Goal: Information Seeking & Learning: Find specific fact

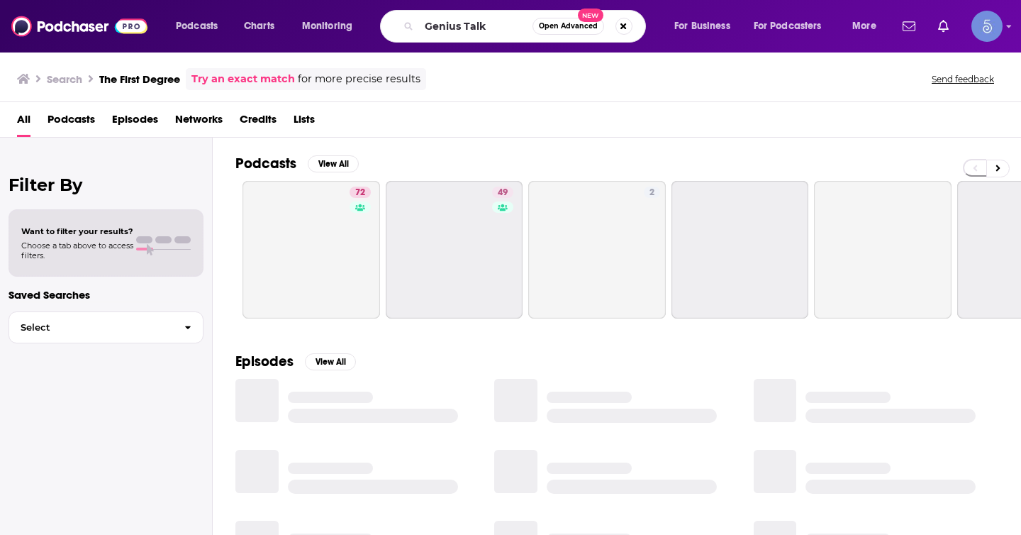
type input "Genius Talk"
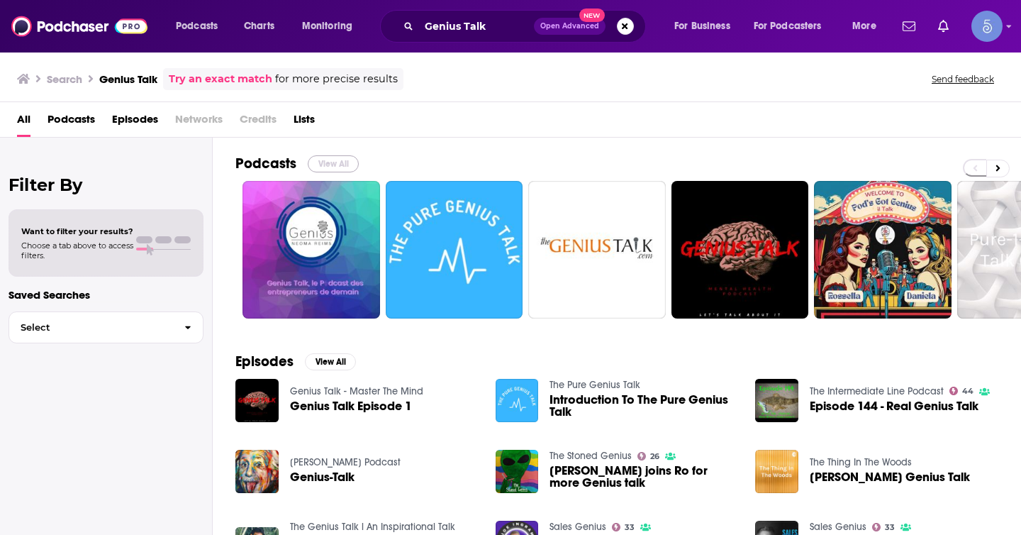
click at [327, 167] on button "View All" at bounding box center [333, 163] width 51 height 17
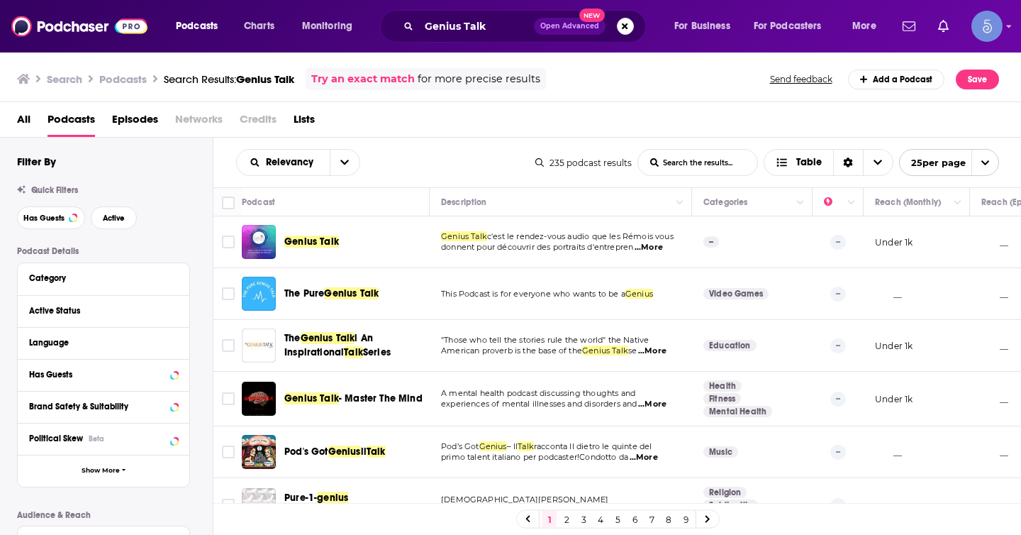
click at [313, 242] on span "Genius Talk" at bounding box center [311, 241] width 55 height 12
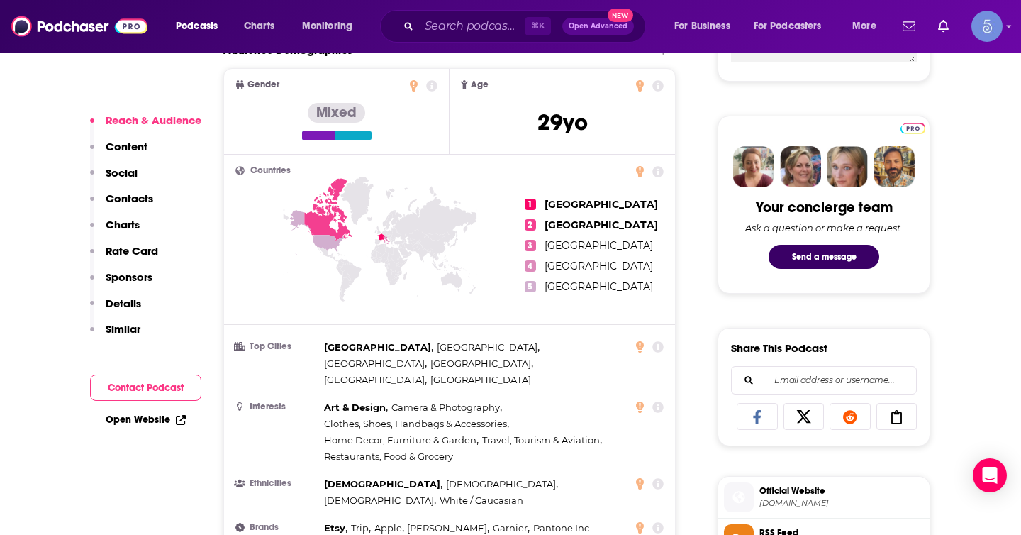
scroll to position [637, 0]
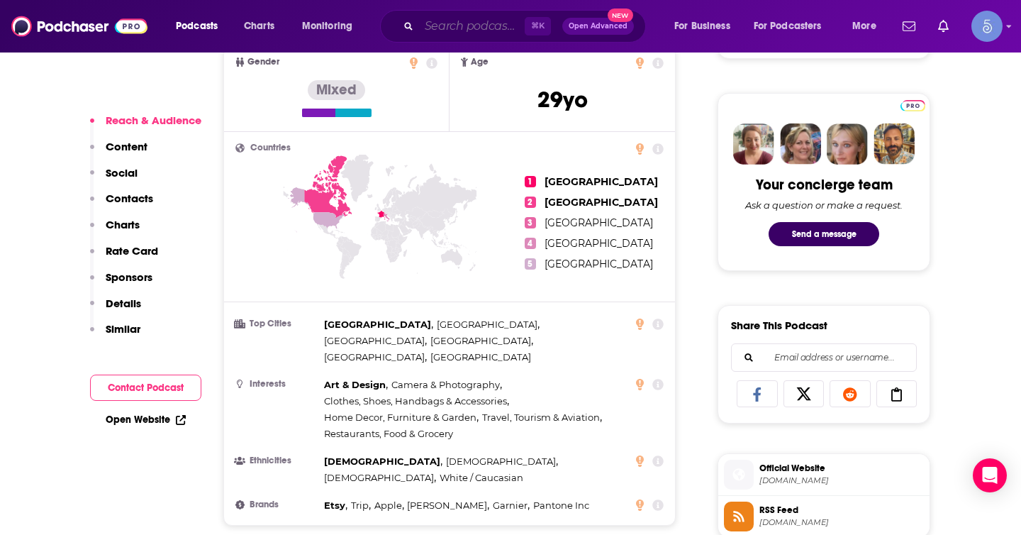
click at [492, 34] on input "Search podcasts, credits, & more..." at bounding box center [472, 26] width 106 height 23
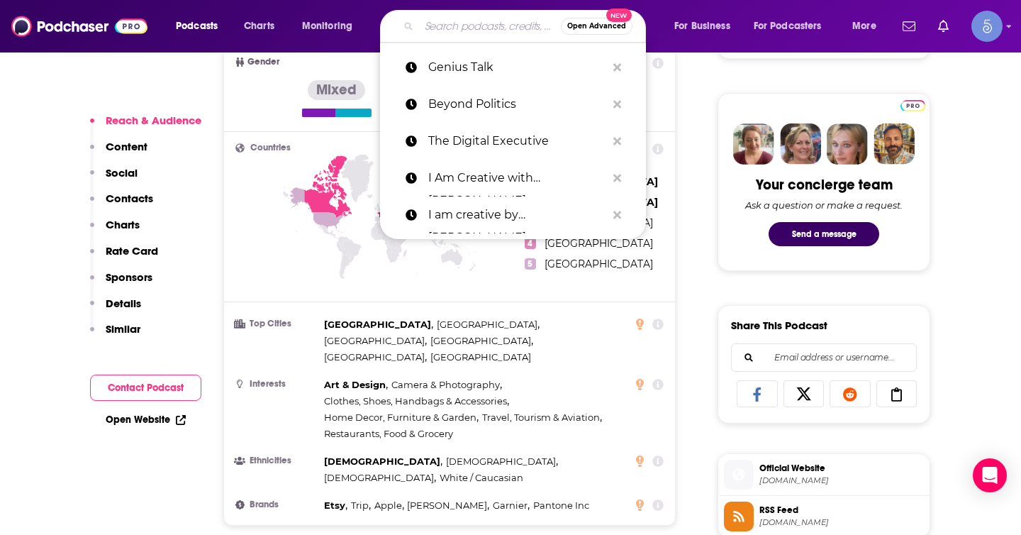
paste input "Genius Talk"
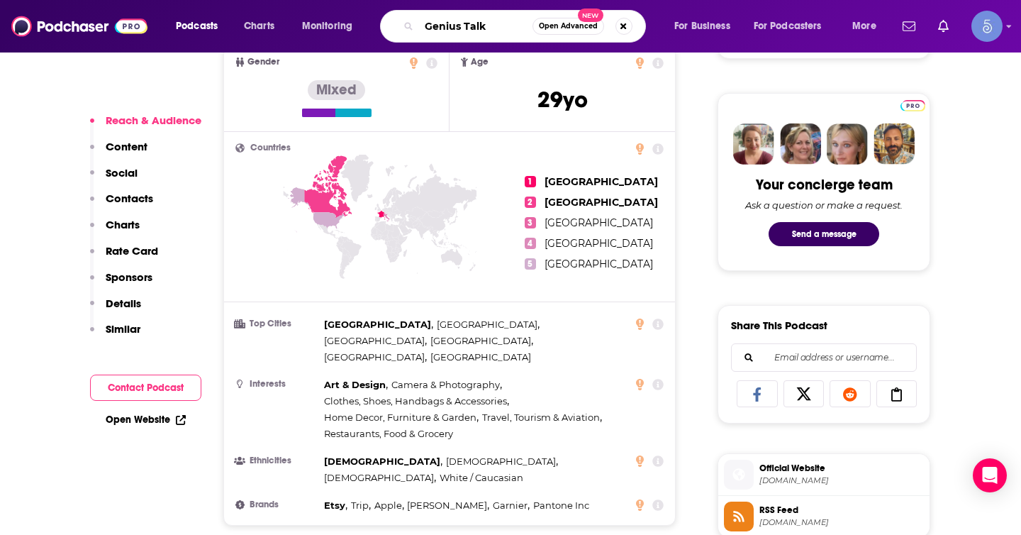
type input "Genius Talk"
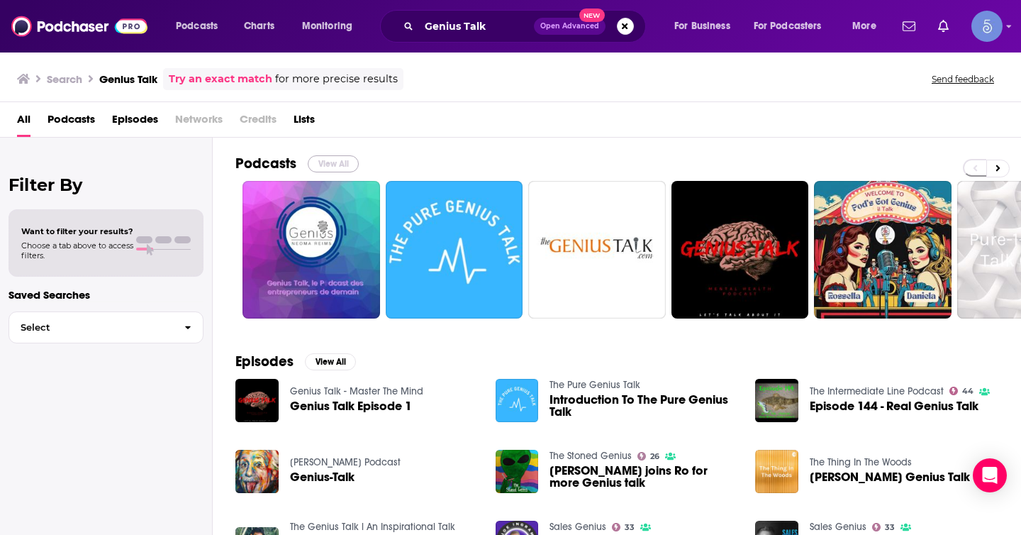
click at [345, 160] on button "View All" at bounding box center [333, 163] width 51 height 17
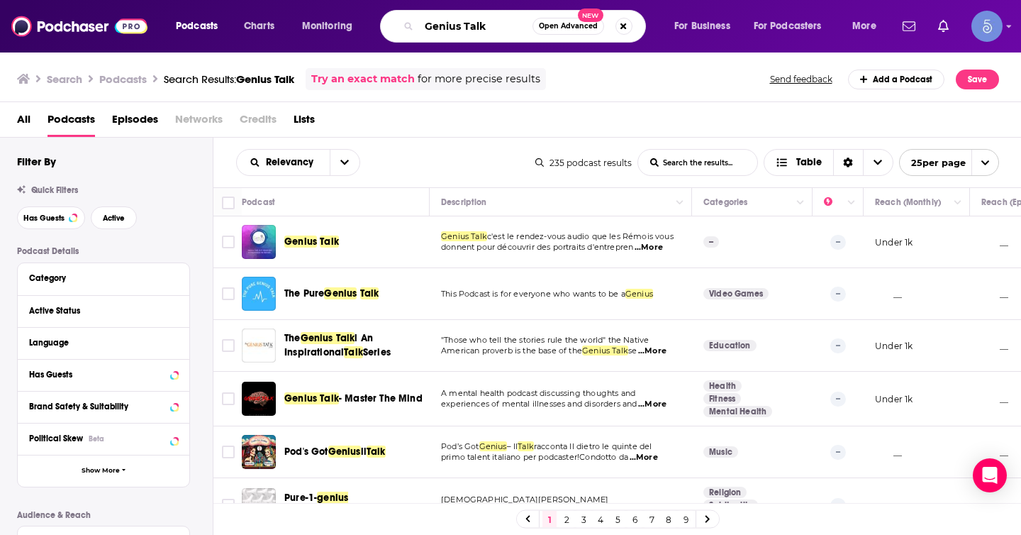
click at [431, 21] on input "Genius Talk" at bounding box center [475, 26] width 113 height 23
paste input "[PERSON_NAME]"
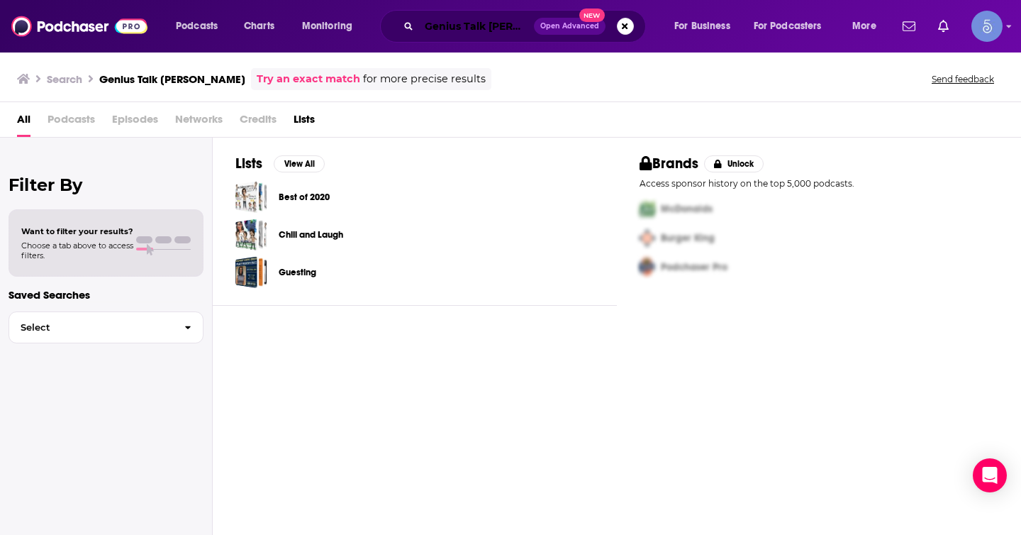
click at [482, 25] on input "Genius Talk [PERSON_NAME]" at bounding box center [476, 26] width 115 height 23
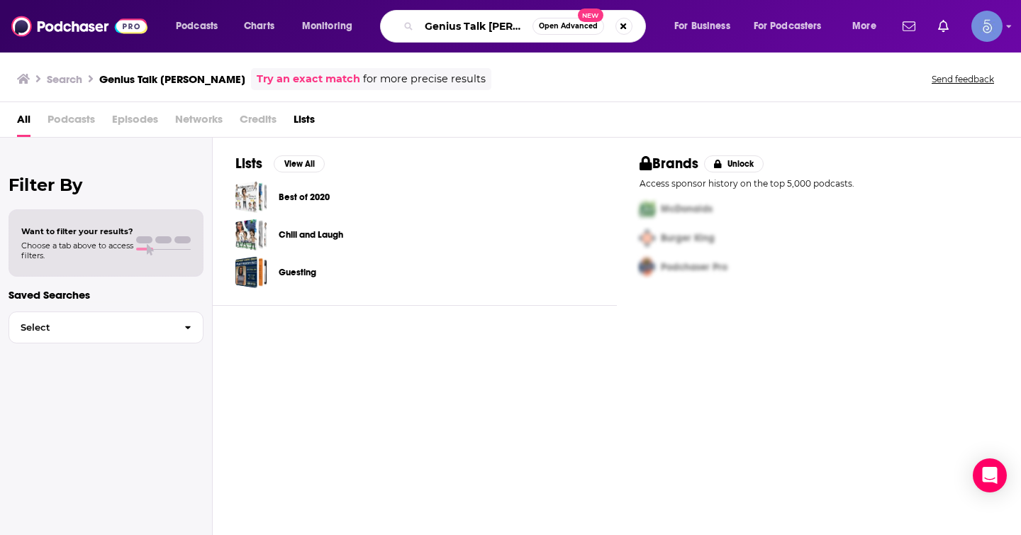
drag, startPoint x: 487, startPoint y: 25, endPoint x: 425, endPoint y: 20, distance: 62.6
click at [425, 21] on input "Genius Talk [PERSON_NAME]" at bounding box center [475, 26] width 113 height 23
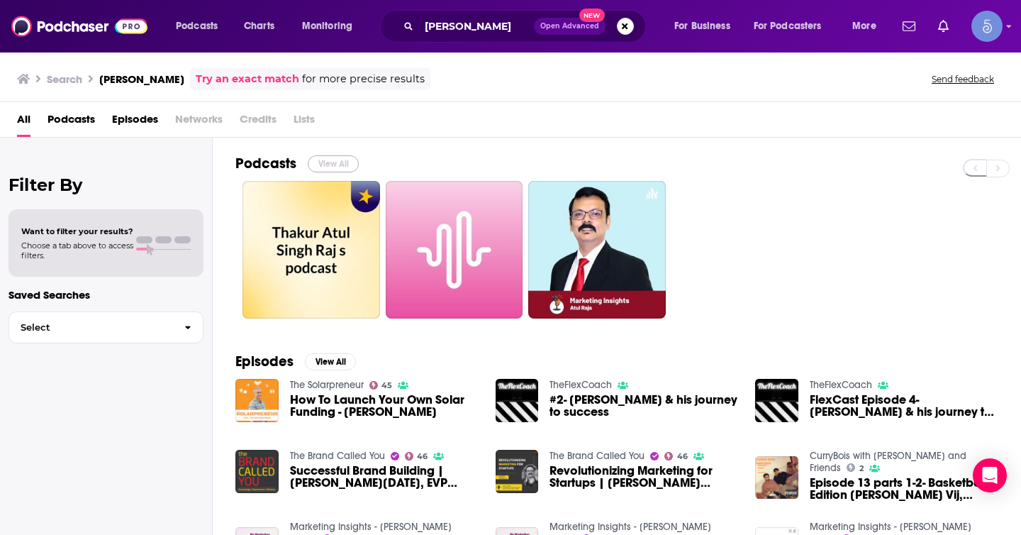
click at [336, 163] on button "View All" at bounding box center [333, 163] width 51 height 17
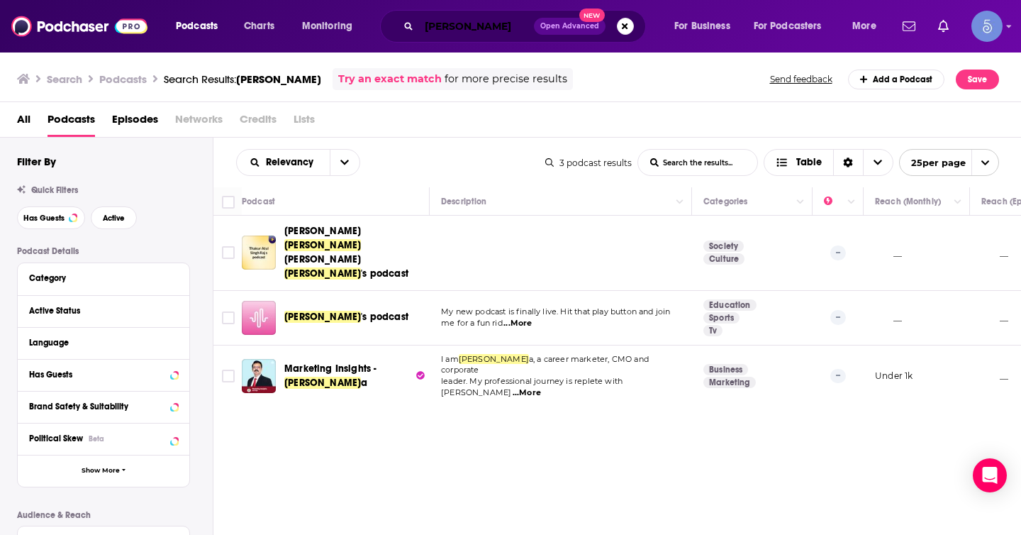
click at [468, 26] on input "[PERSON_NAME]" at bounding box center [476, 26] width 115 height 23
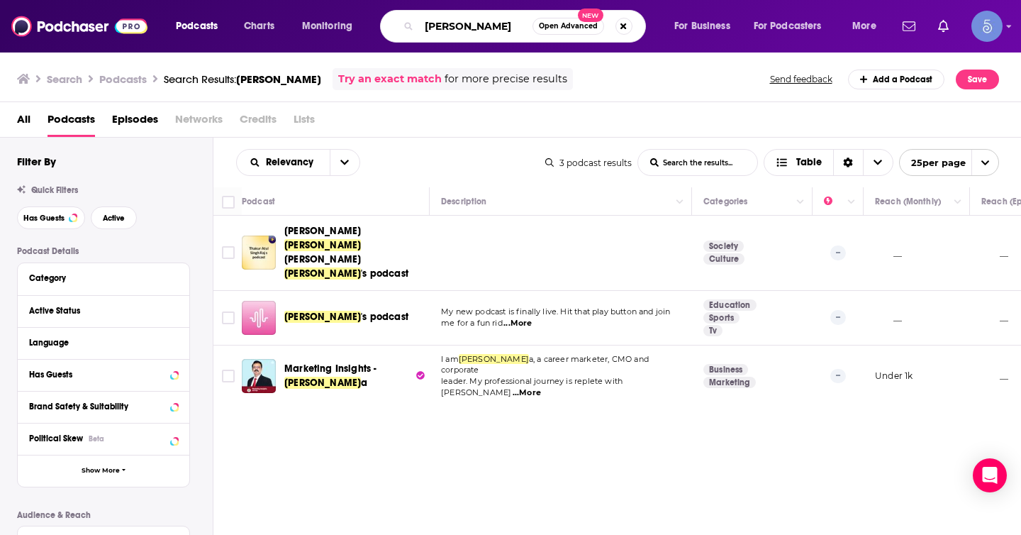
click at [468, 26] on input "[PERSON_NAME]" at bounding box center [475, 26] width 113 height 23
paste input "Genius Talk"
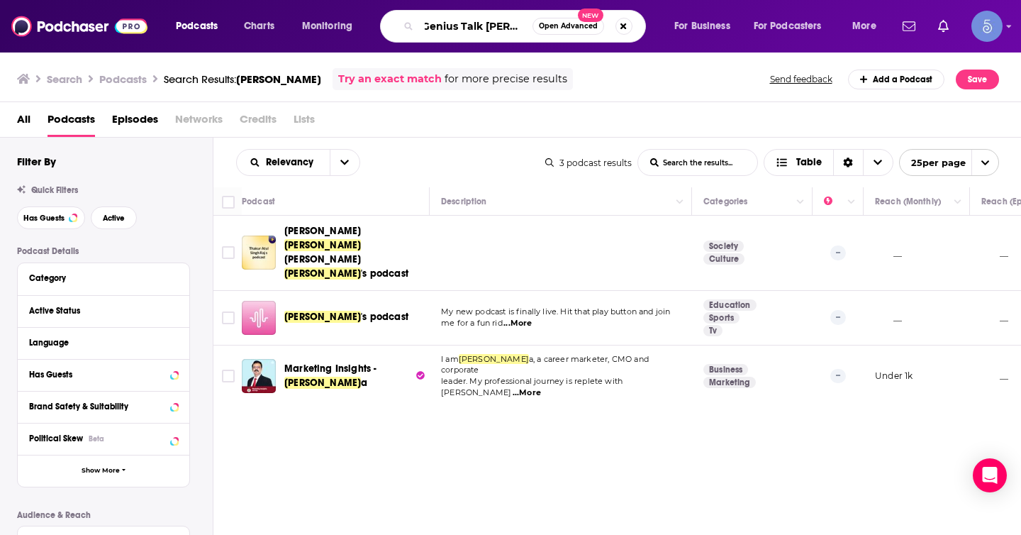
drag, startPoint x: 483, startPoint y: 30, endPoint x: 533, endPoint y: 26, distance: 49.8
click at [533, 26] on input "Genius Talk [PERSON_NAME]" at bounding box center [475, 26] width 113 height 23
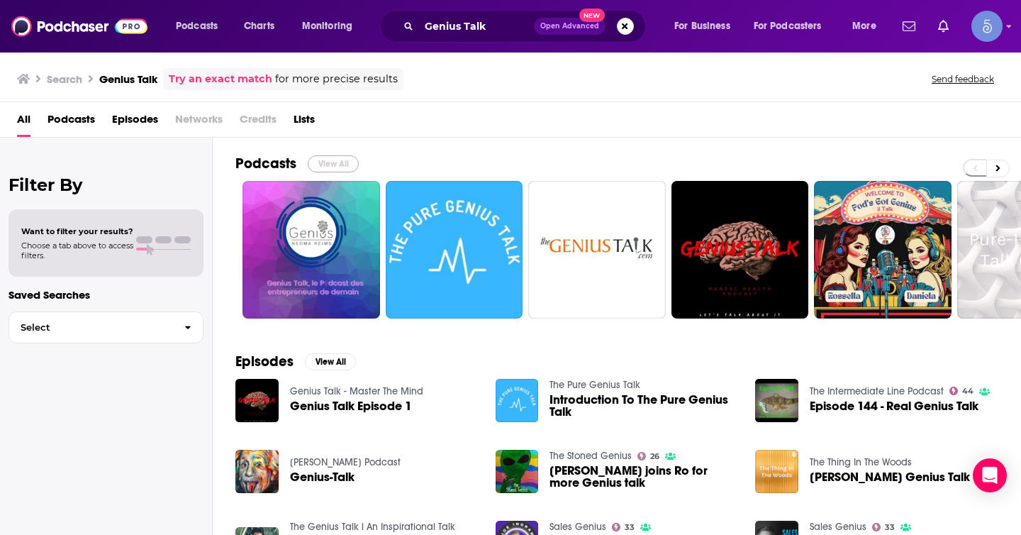
click at [328, 162] on button "View All" at bounding box center [333, 163] width 51 height 17
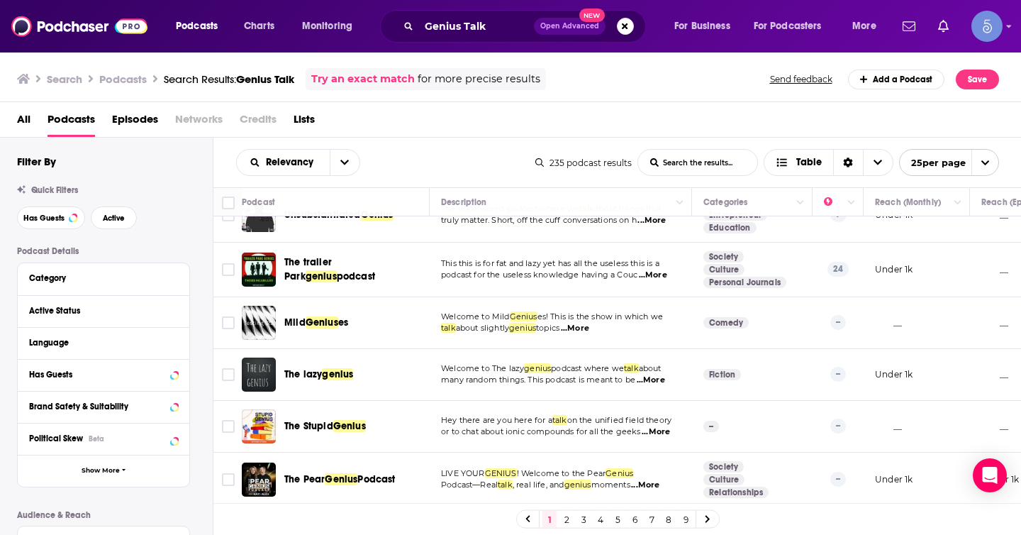
scroll to position [1061, 0]
click at [565, 518] on link "2" at bounding box center [567, 519] width 14 height 17
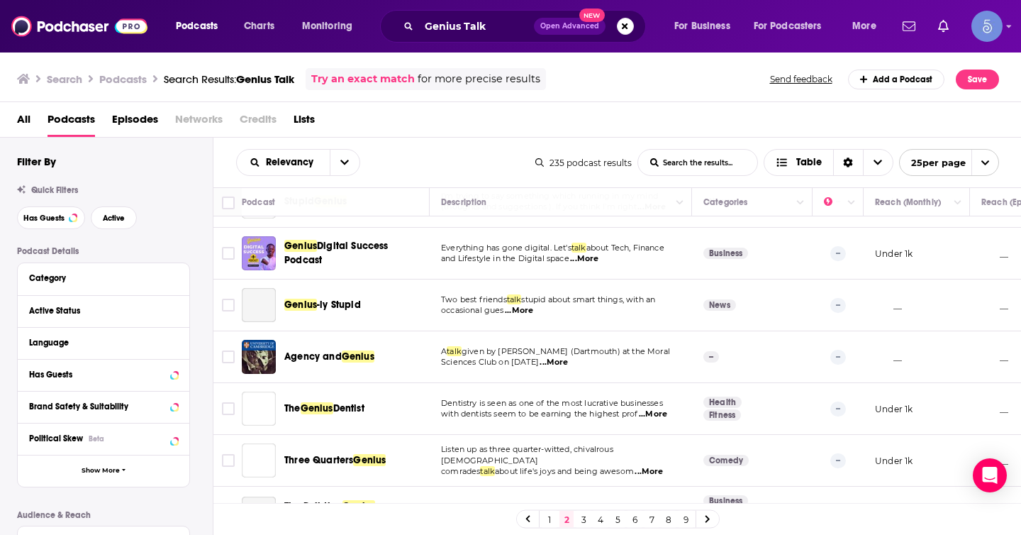
scroll to position [838, 0]
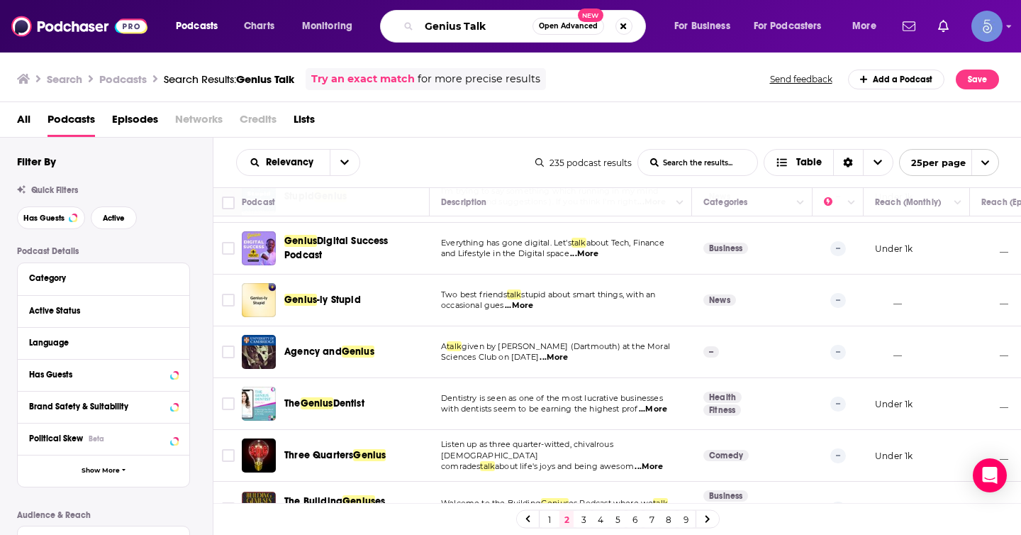
click at [468, 23] on input "Genius Talk" at bounding box center [475, 26] width 113 height 23
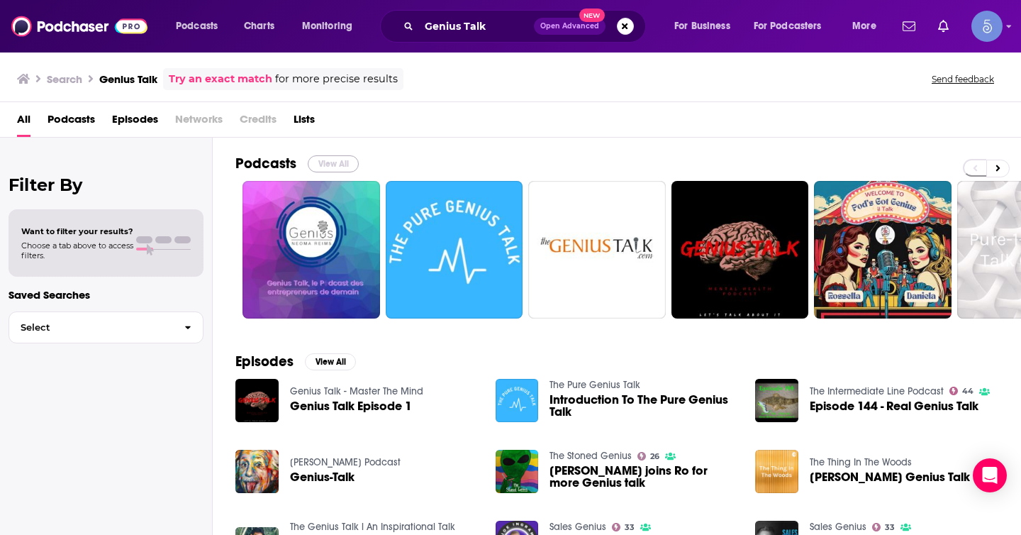
click at [321, 167] on button "View All" at bounding box center [333, 163] width 51 height 17
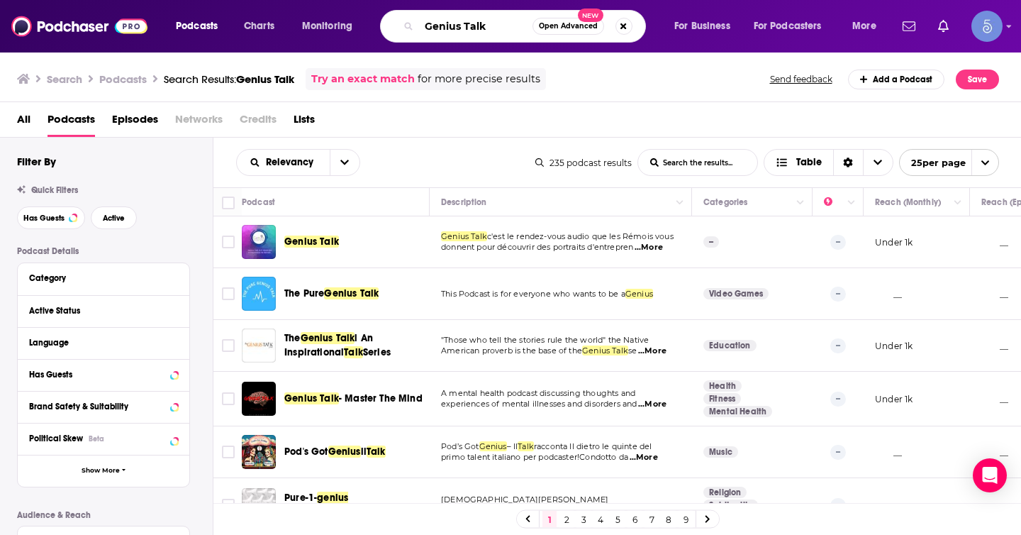
click at [489, 34] on input "Genius Talk" at bounding box center [475, 26] width 113 height 23
type input "Genius Talk podcast"
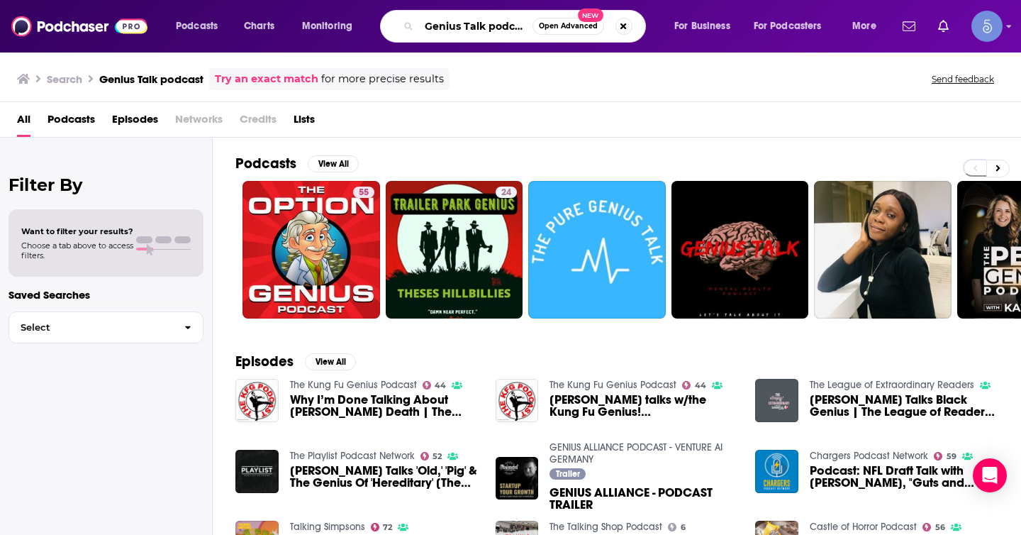
click at [483, 23] on input "Genius Talk podcast" at bounding box center [475, 26] width 113 height 23
drag, startPoint x: 483, startPoint y: 23, endPoint x: 390, endPoint y: 23, distance: 92.9
click at [390, 23] on div "Genius Talk podcast Open Advanced New" at bounding box center [513, 26] width 266 height 33
